Goal: Task Accomplishment & Management: Manage account settings

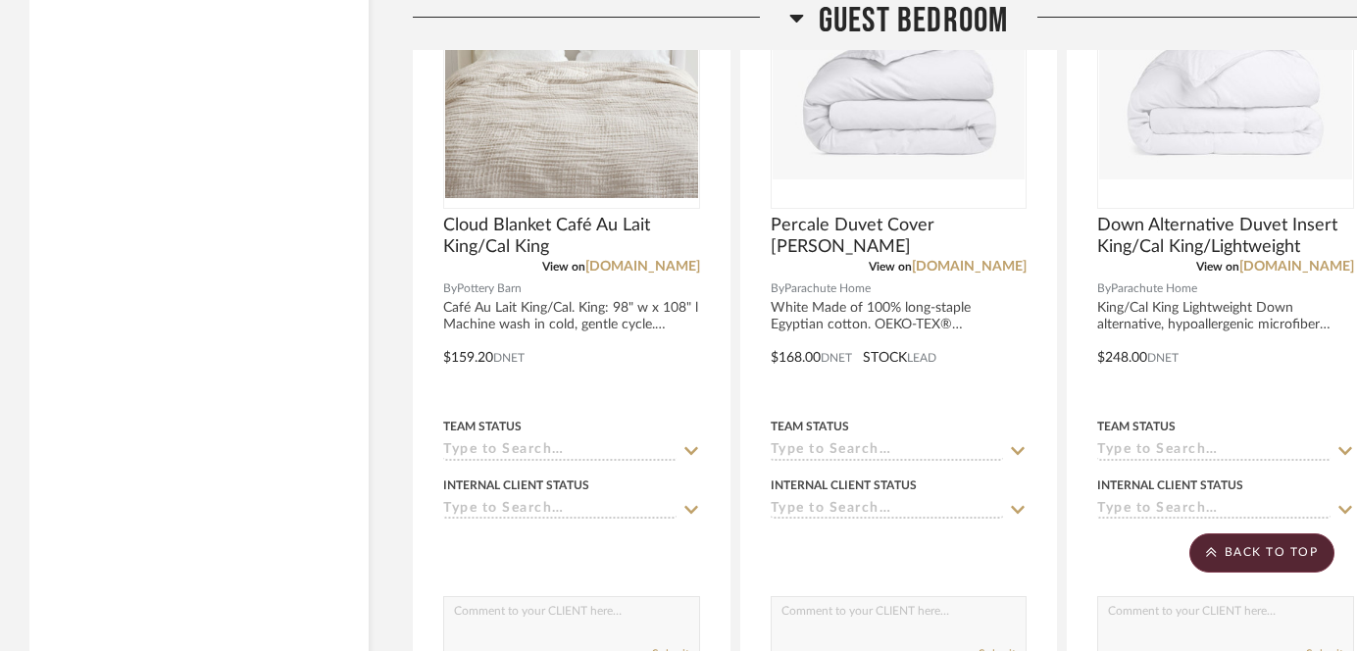
scroll to position [17886, 0]
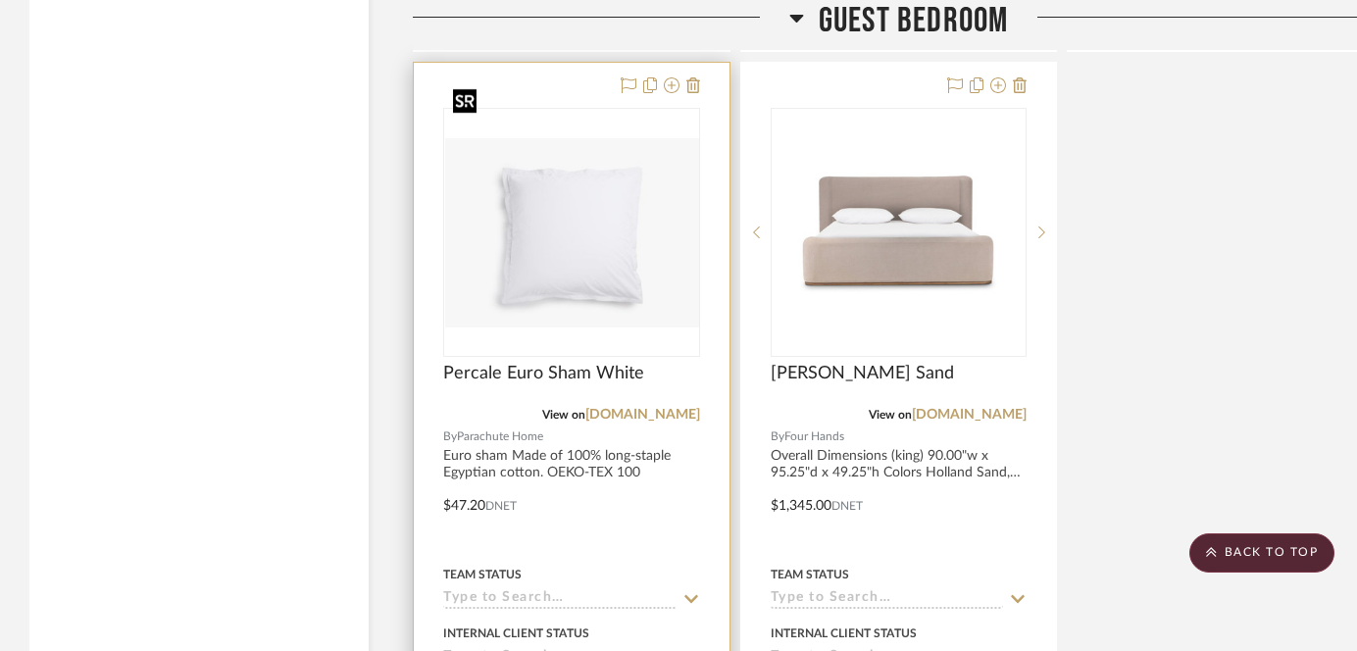
click at [593, 213] on div at bounding box center [571, 232] width 257 height 249
click at [545, 192] on img "0" at bounding box center [571, 232] width 253 height 188
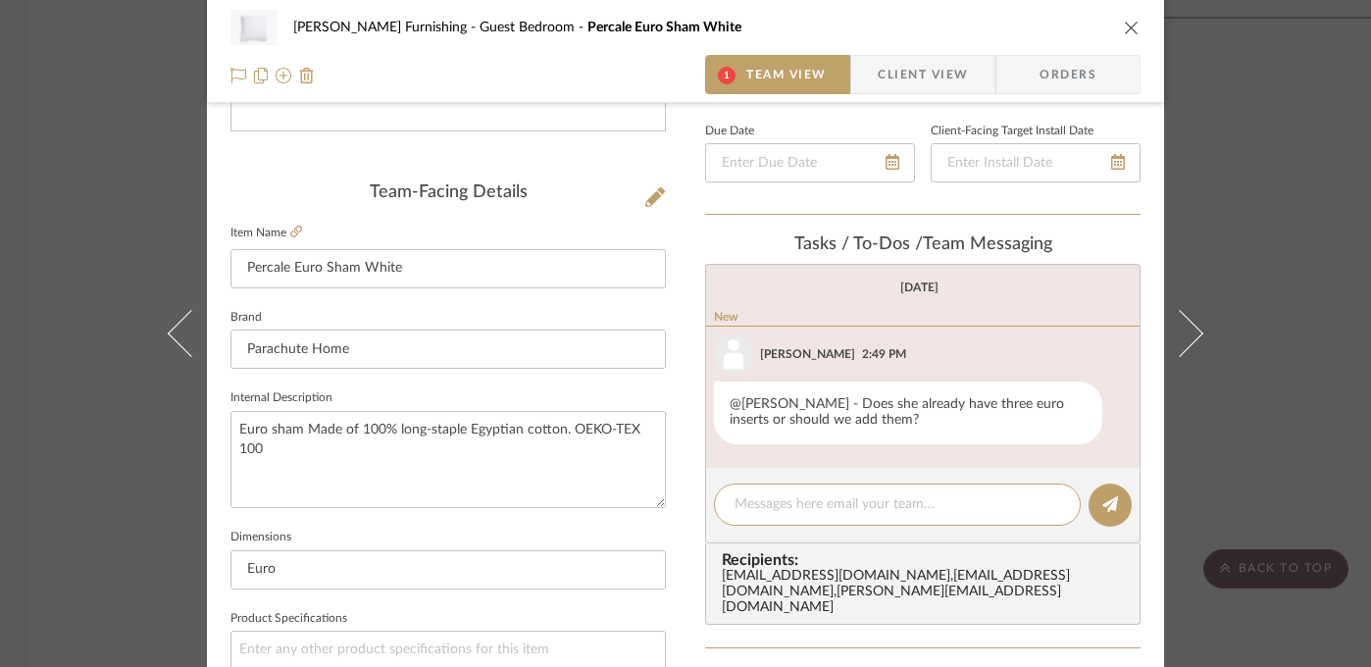
scroll to position [600, 0]
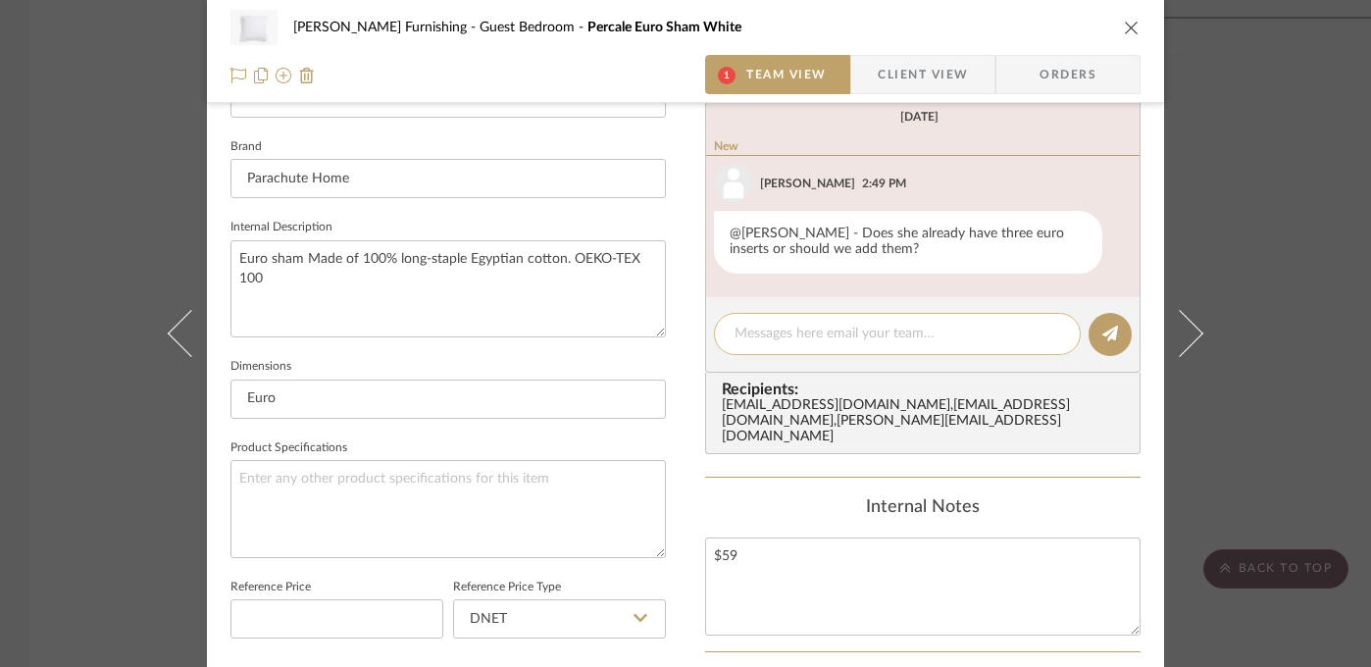
click at [856, 342] on textarea at bounding box center [897, 334] width 326 height 21
type textarea "Good call - we'll want to add them"
click at [1108, 329] on icon at bounding box center [1110, 334] width 16 height 16
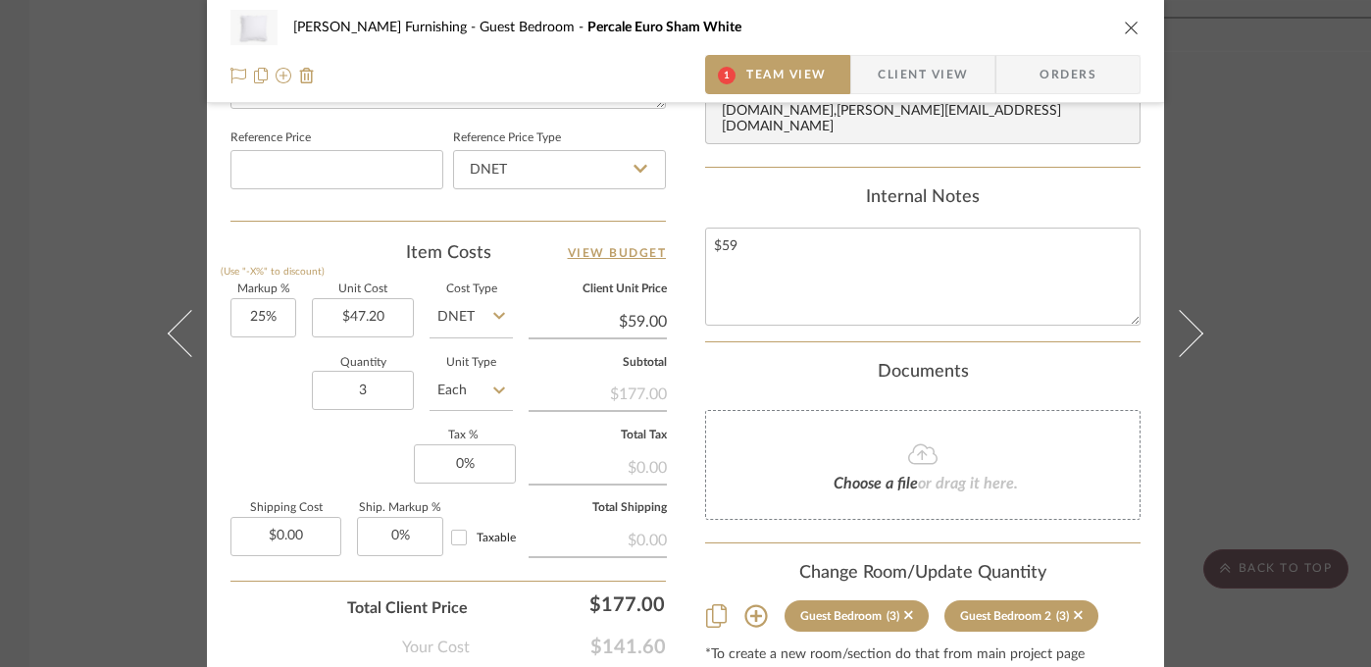
scroll to position [1073, 0]
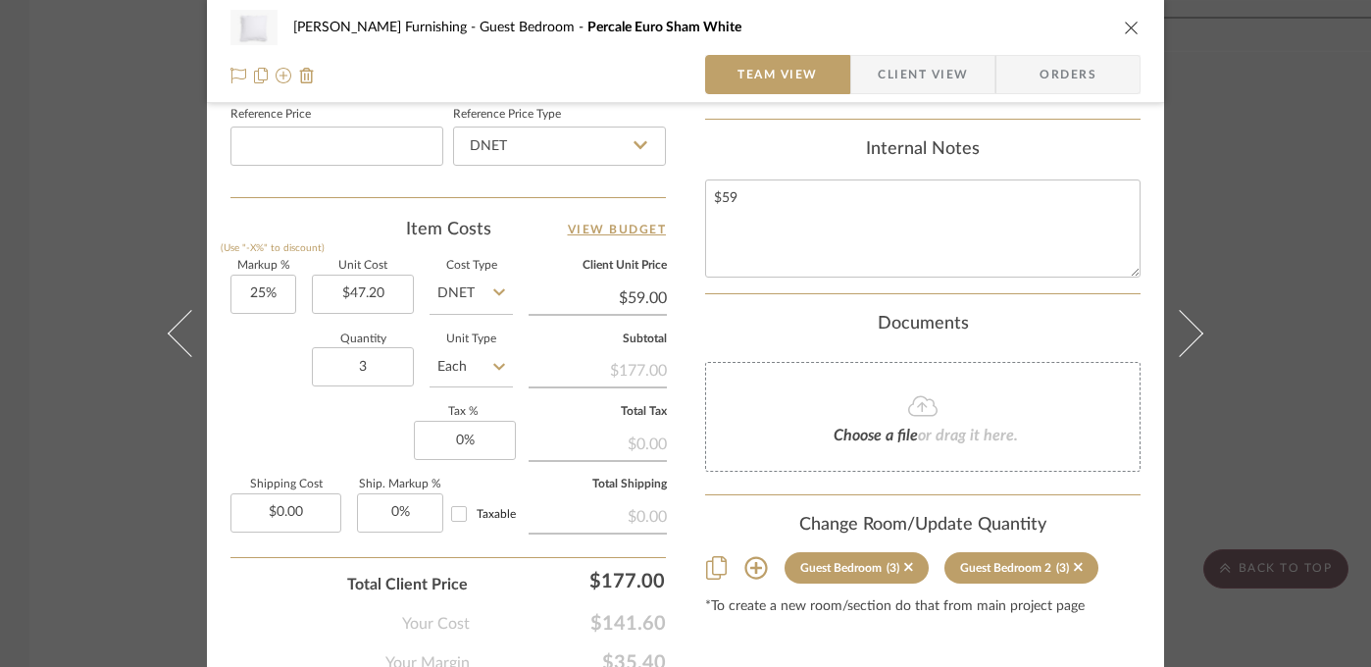
click at [83, 454] on div "[PERSON_NAME] Furnishing Guest Bedroom Percale Euro Sham White Team View Client…" at bounding box center [685, 333] width 1371 height 667
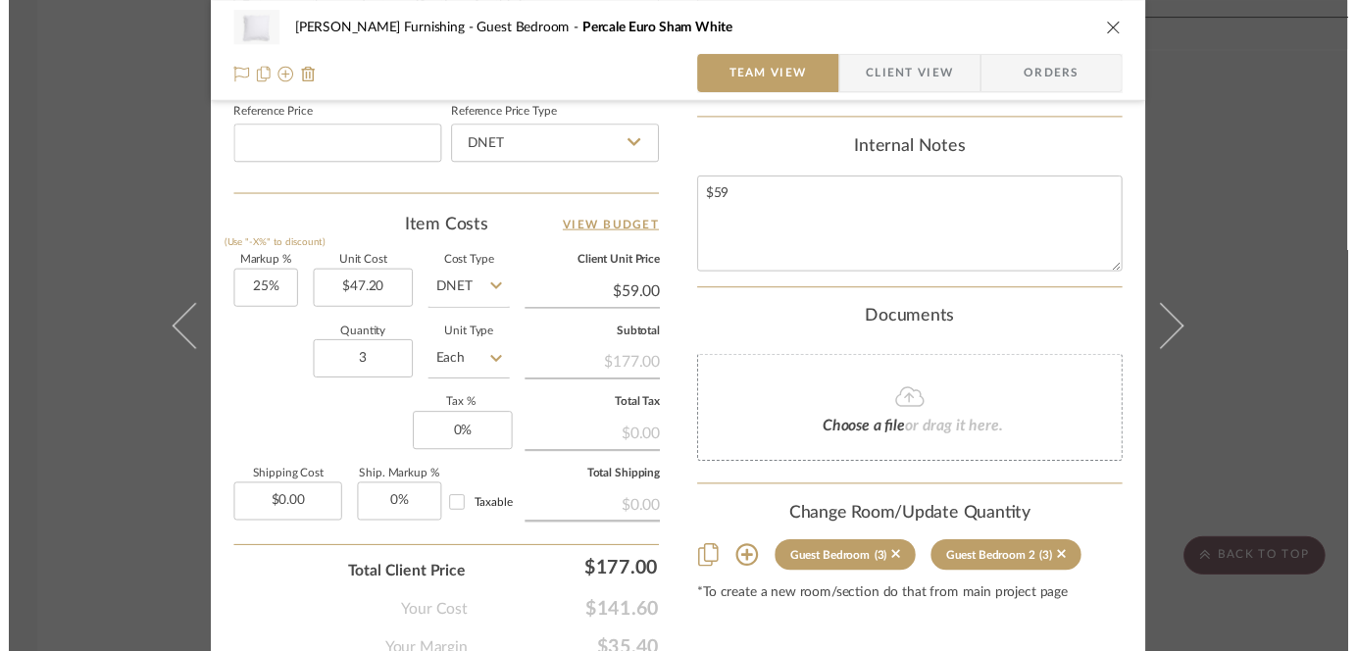
scroll to position [17886, 0]
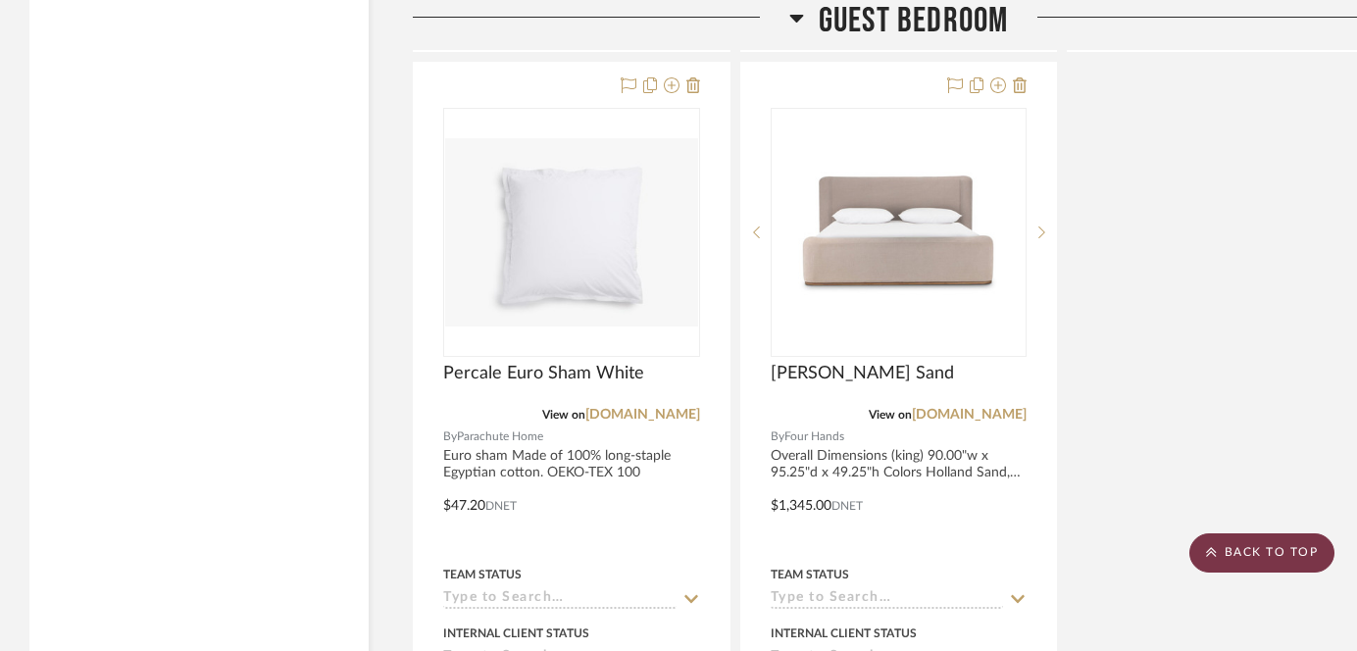
click at [1249, 549] on scroll-to-top-button "BACK TO TOP" at bounding box center [1261, 552] width 145 height 39
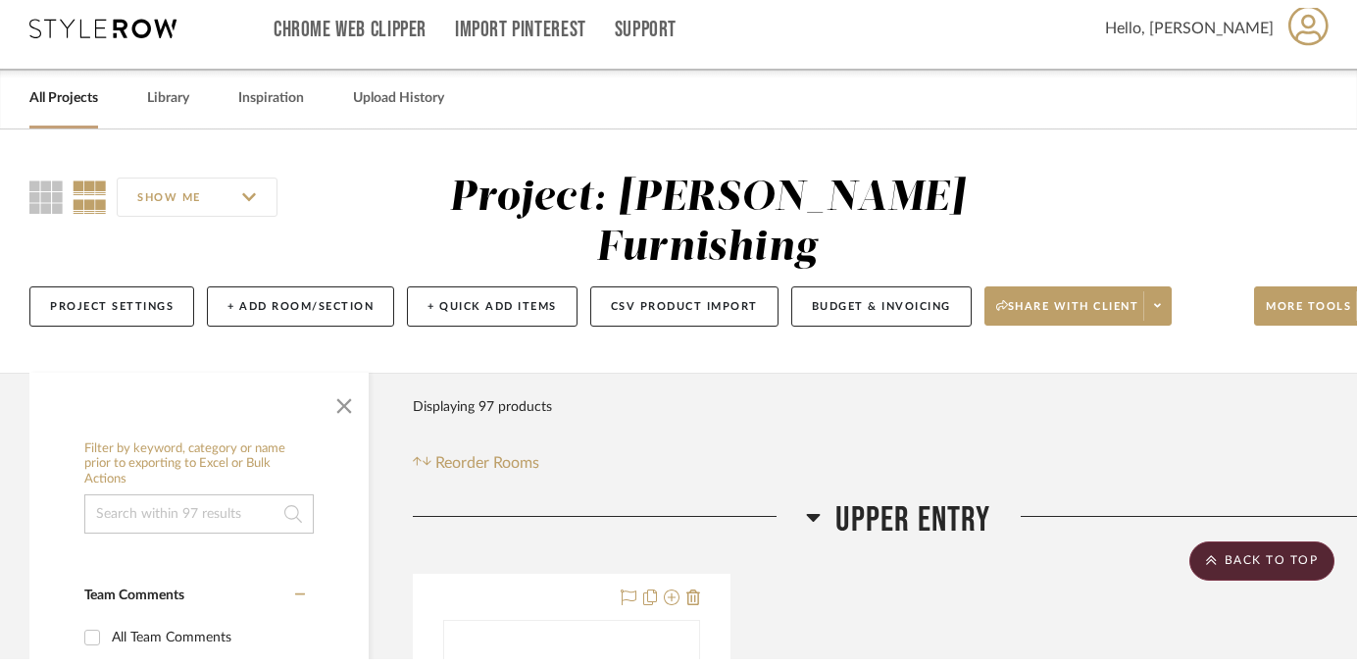
scroll to position [0, 0]
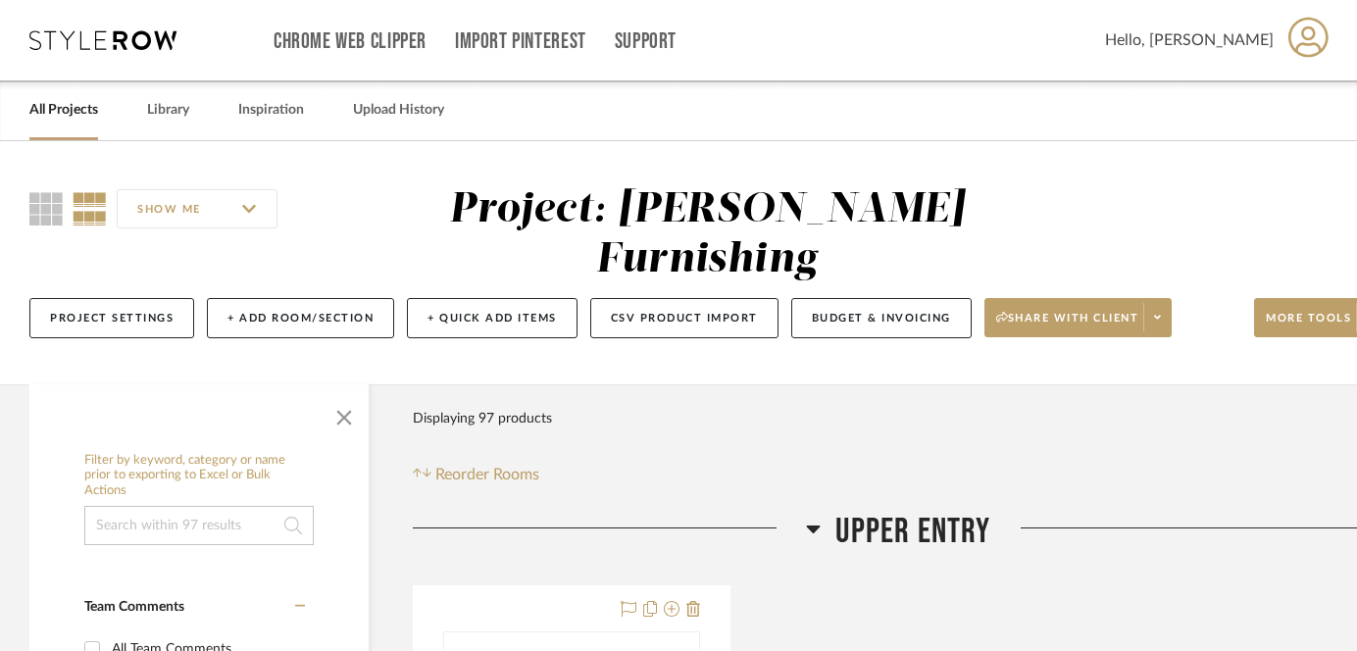
click at [84, 112] on link "All Projects" at bounding box center [63, 110] width 69 height 26
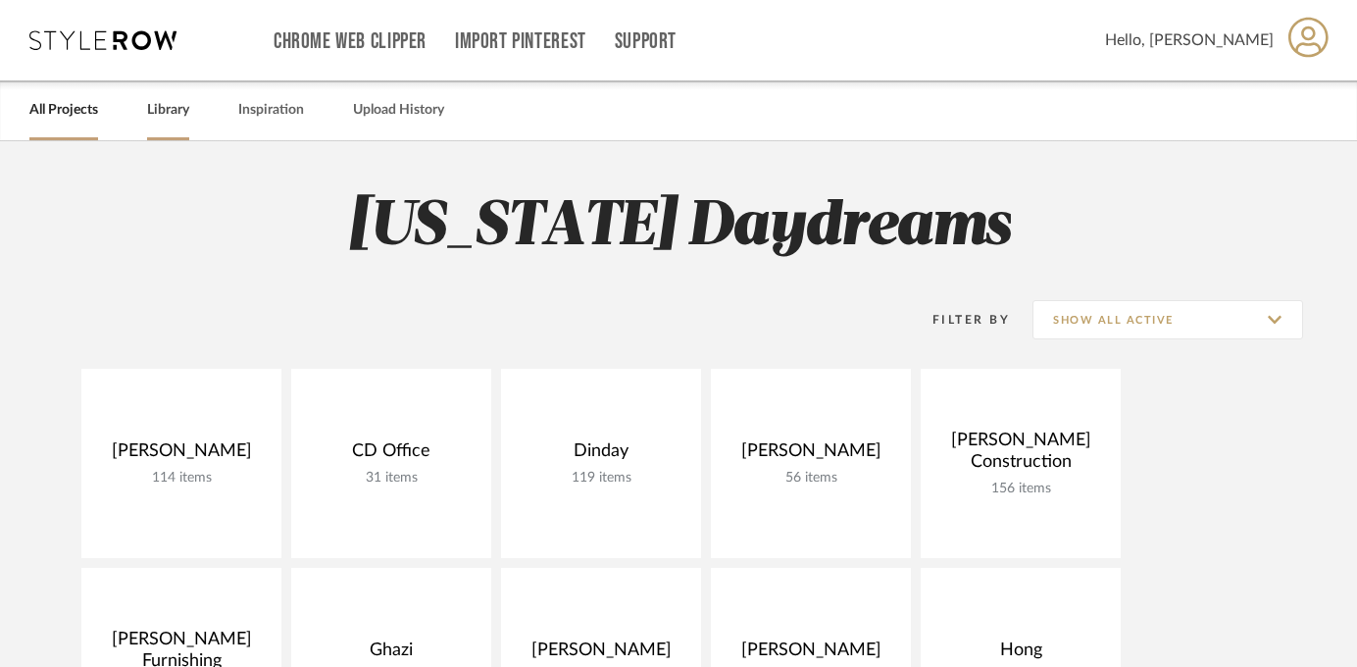
click at [162, 103] on link "Library" at bounding box center [168, 110] width 42 height 26
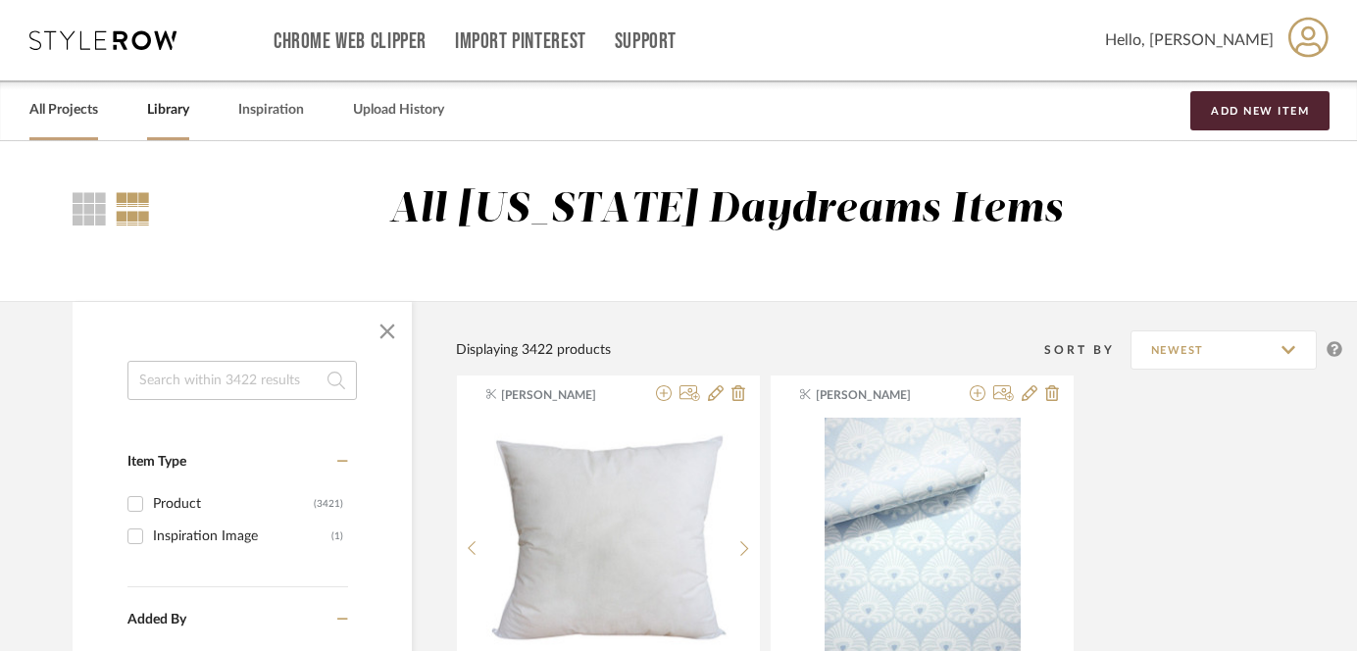
click at [86, 106] on link "All Projects" at bounding box center [63, 110] width 69 height 26
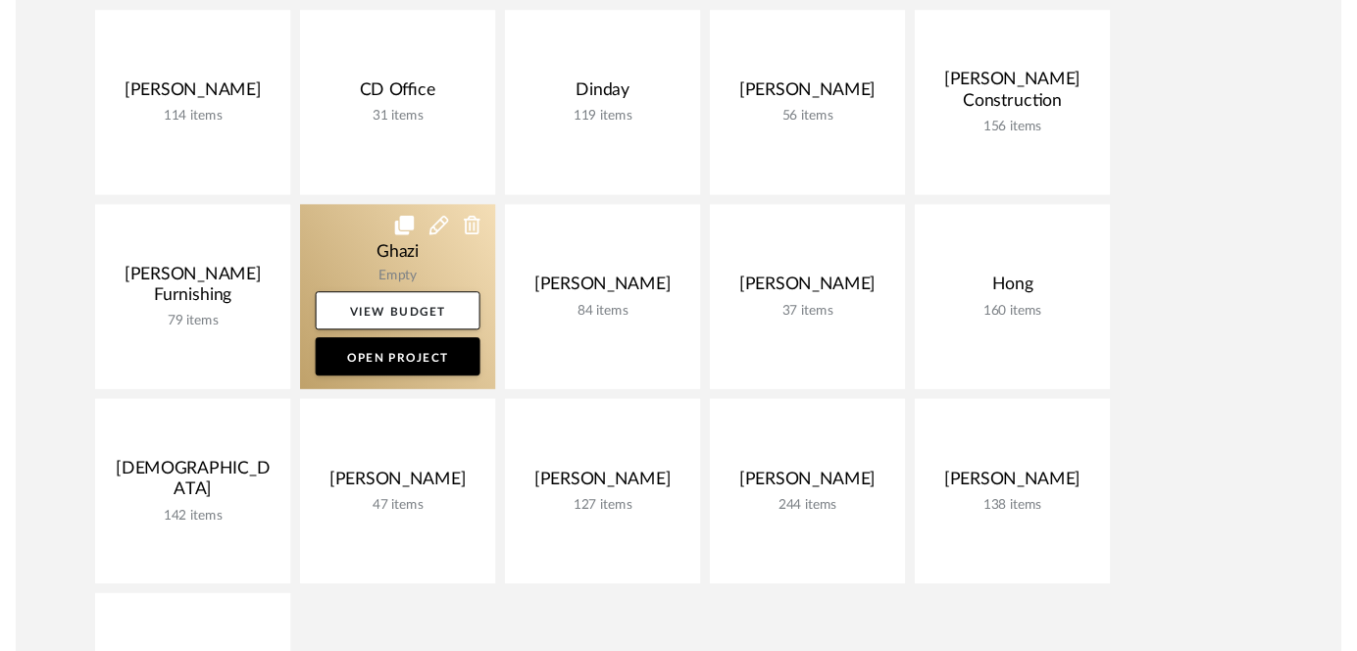
scroll to position [363, 0]
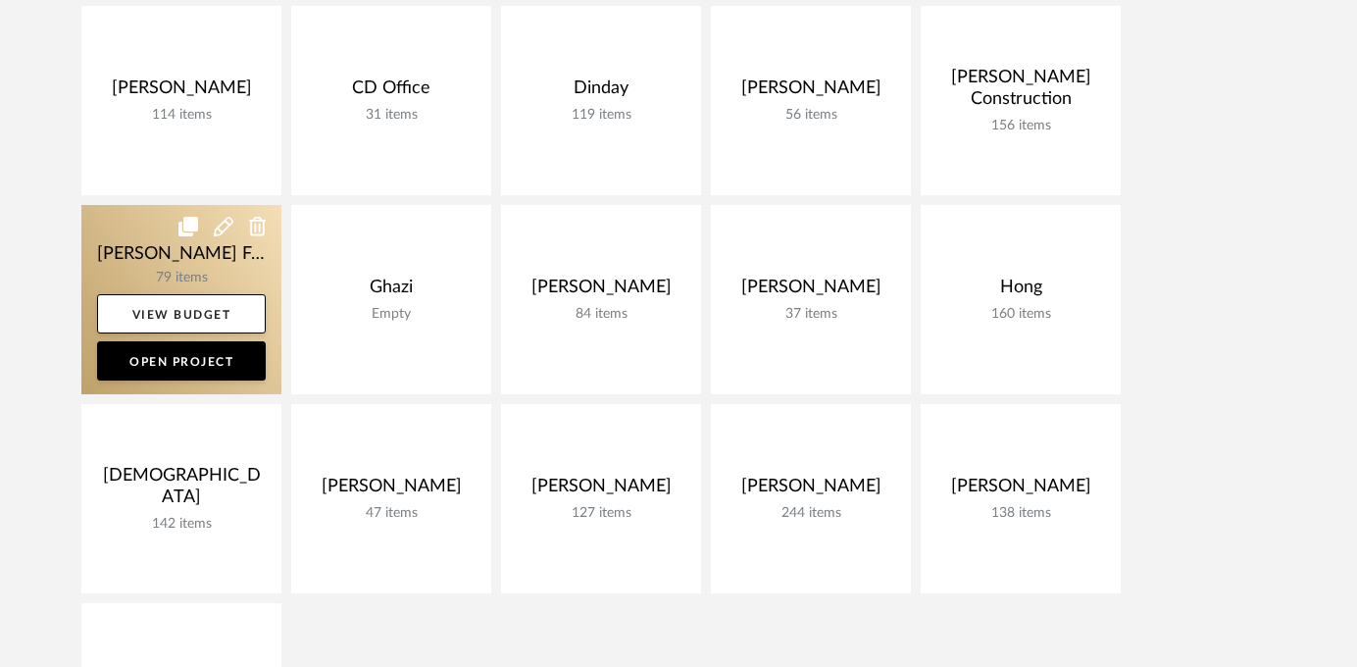
click at [129, 254] on link at bounding box center [181, 299] width 200 height 189
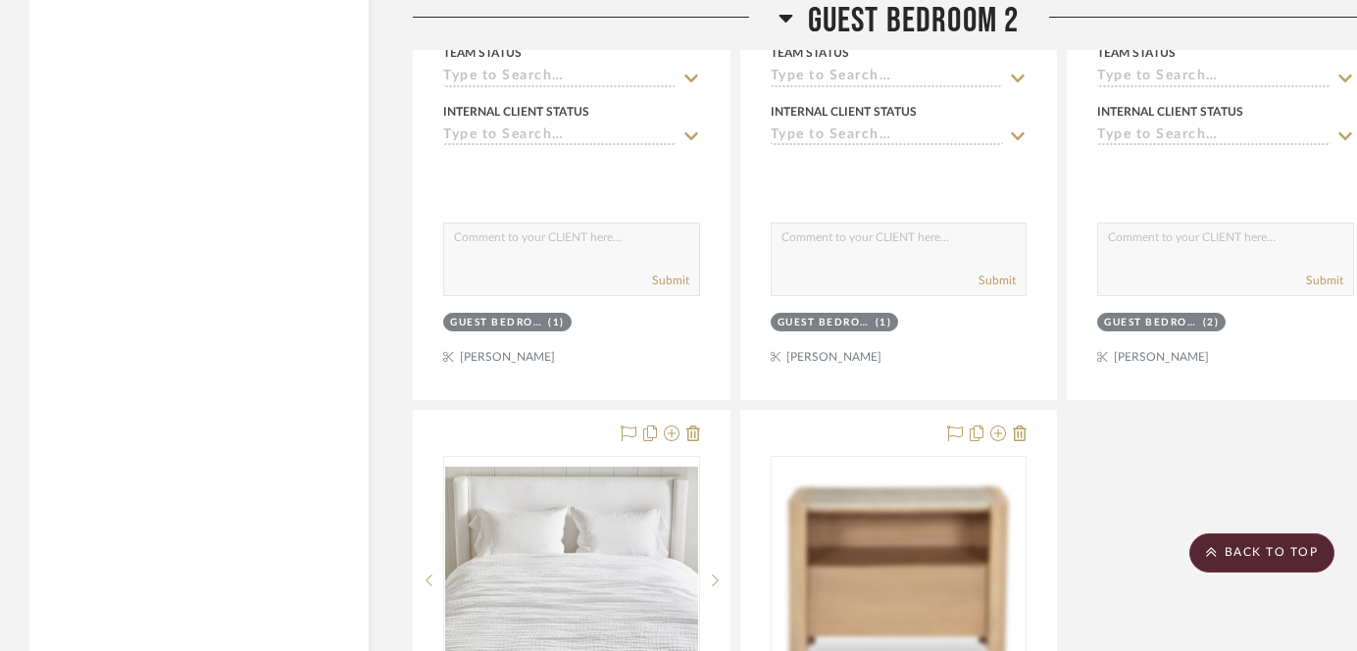
scroll to position [18640, 0]
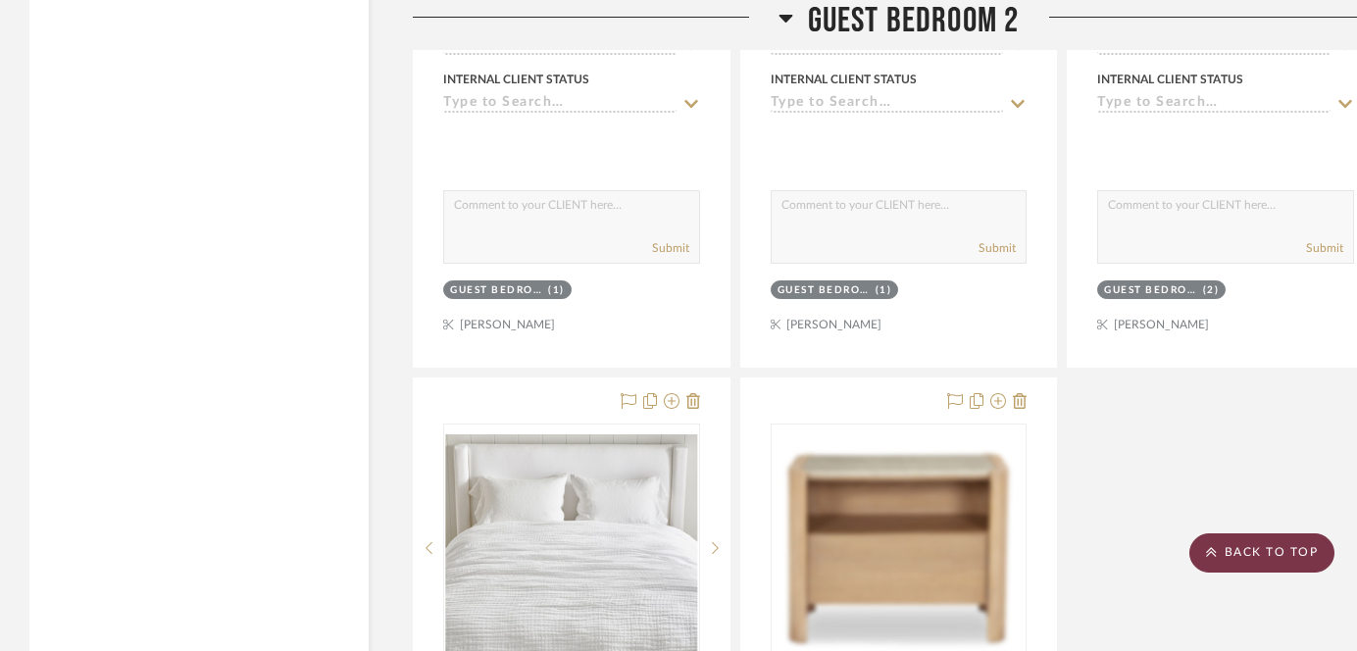
click at [1217, 550] on scroll-to-top-button "BACK TO TOP" at bounding box center [1261, 552] width 145 height 39
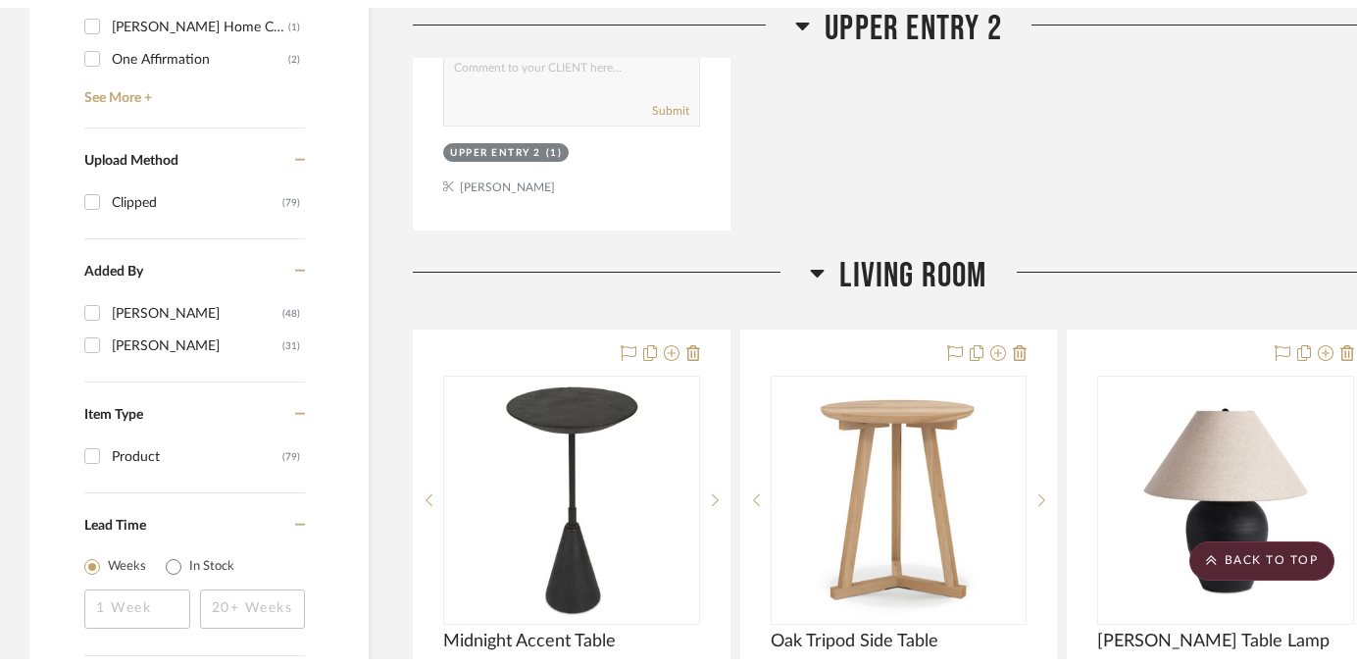
scroll to position [0, 0]
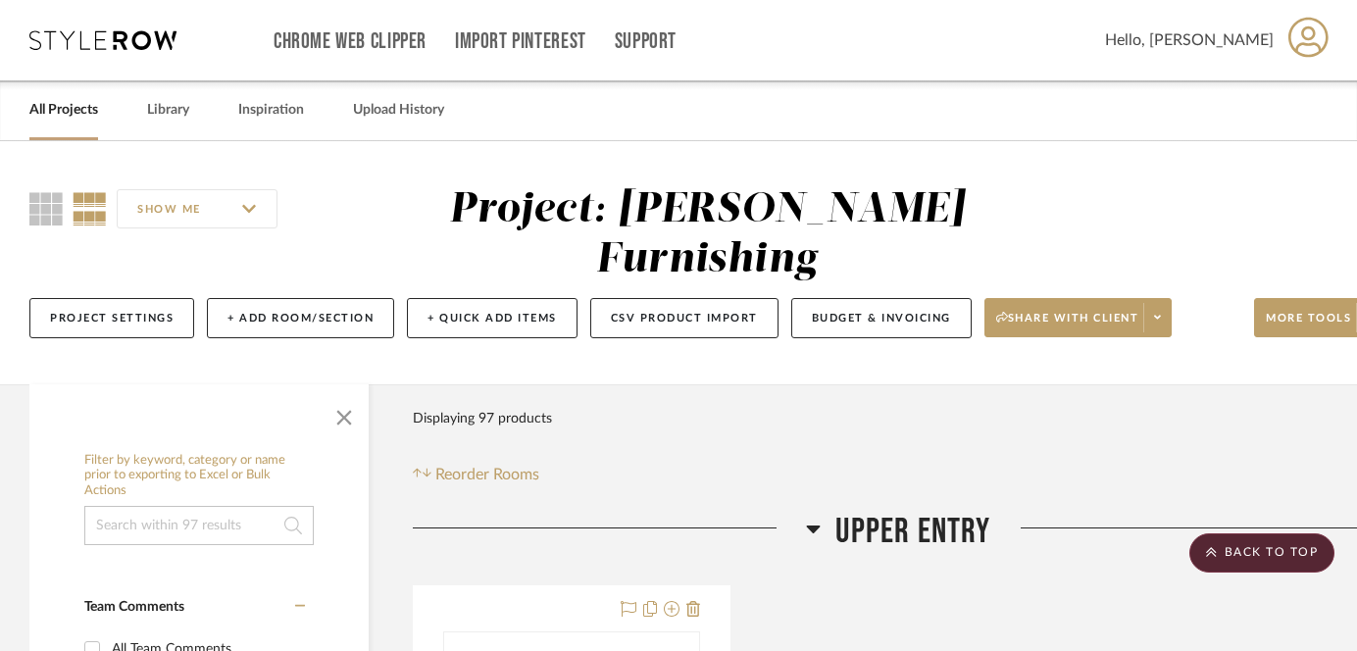
click at [63, 107] on link "All Projects" at bounding box center [63, 110] width 69 height 26
